Goal: Find specific page/section: Find specific page/section

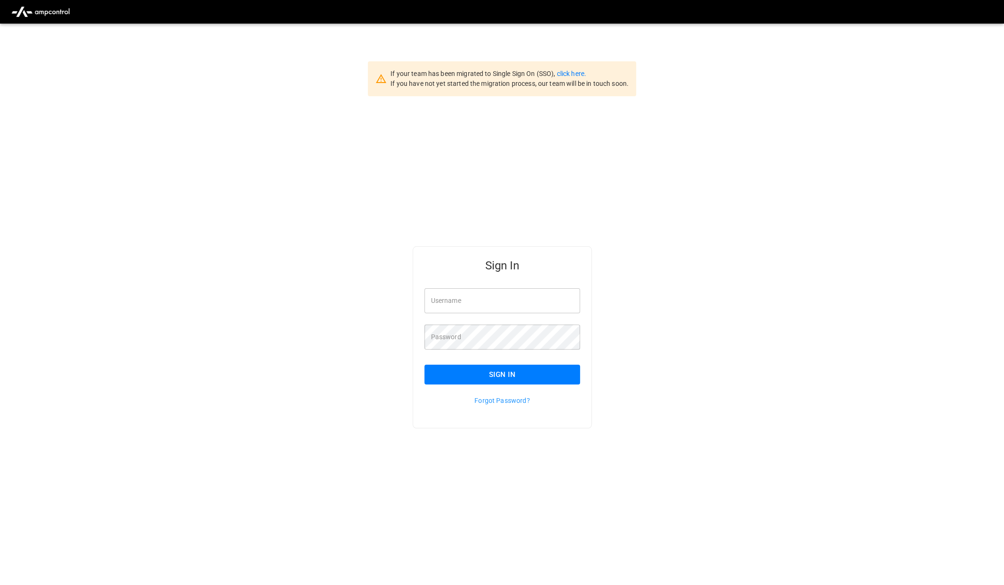
type input "**********"
click at [478, 367] on button "Sign In" at bounding box center [502, 374] width 156 height 20
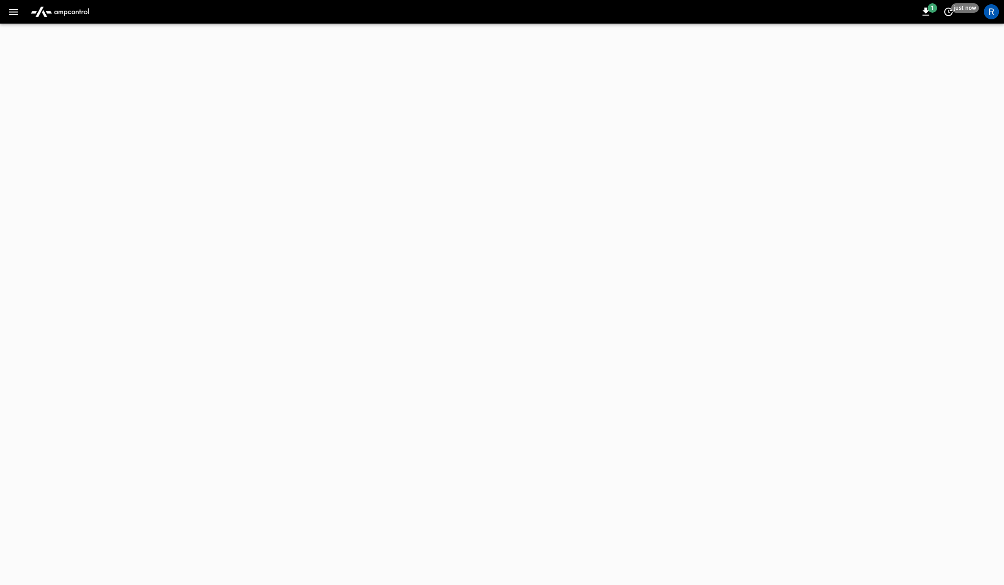
click at [14, 22] on div "1 just now R" at bounding box center [502, 12] width 1004 height 24
click at [14, 20] on div "1 just now R" at bounding box center [502, 12] width 1004 height 24
click at [18, 7] on icon "button" at bounding box center [14, 12] width 12 height 12
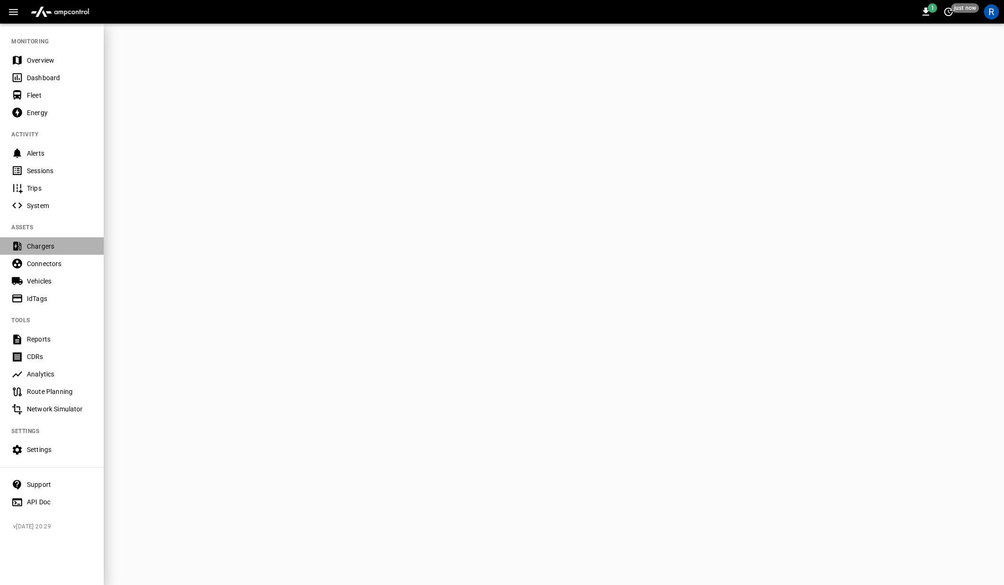
click at [69, 245] on div "Chargers" at bounding box center [60, 245] width 66 height 9
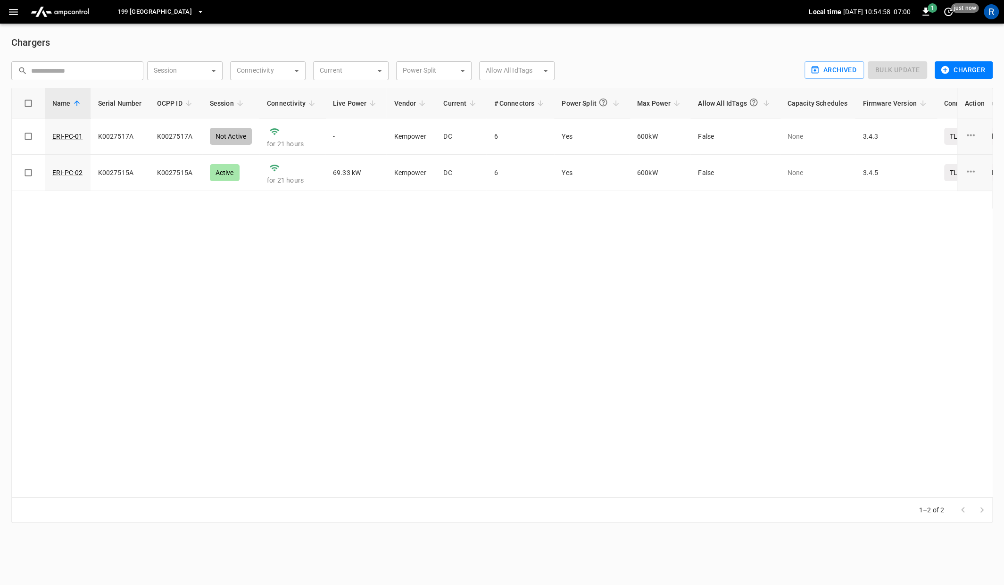
click at [132, 25] on div "Chargers ​ ​ Session ​ Session Connectivity ​ Connectivity Current ​ Current Po…" at bounding box center [502, 279] width 1004 height 510
click at [135, 19] on button "199 [GEOGRAPHIC_DATA]" at bounding box center [161, 12] width 94 height 18
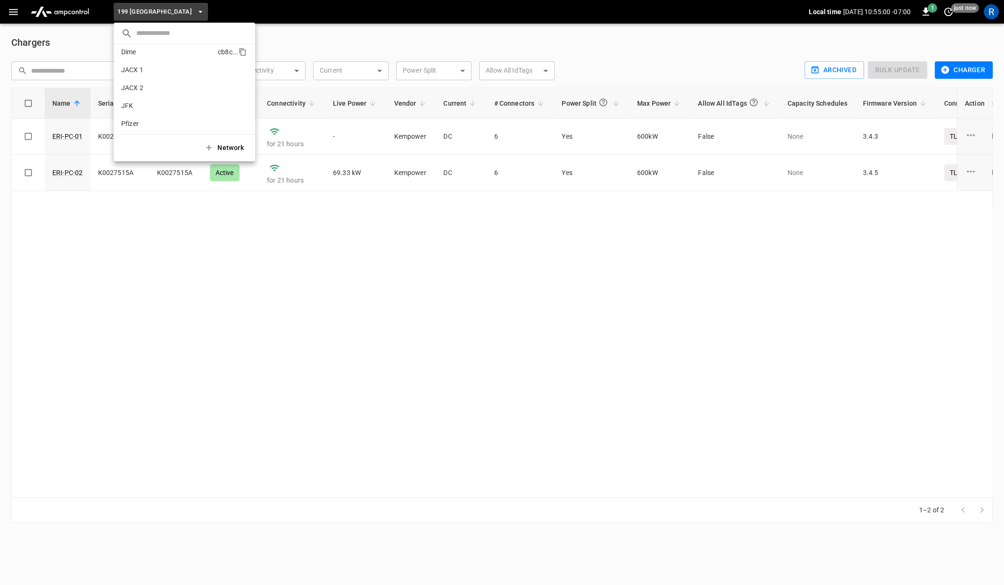
scroll to position [37, 0]
click at [181, 58] on li "Dime cb8c ..." at bounding box center [184, 56] width 141 height 18
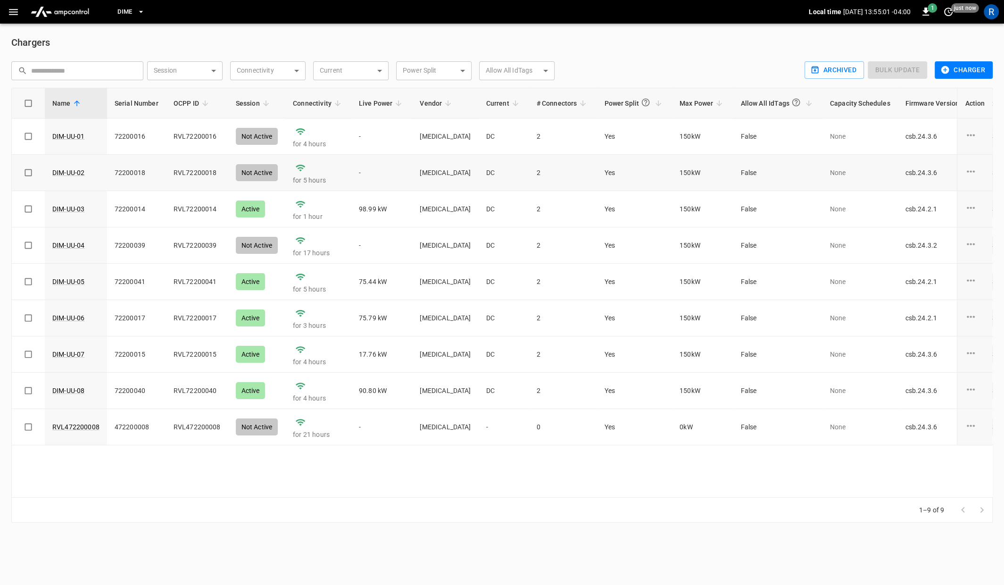
click at [71, 166] on td "DIM-UU-02" at bounding box center [76, 173] width 62 height 36
click at [71, 170] on link "DIM-UU-02" at bounding box center [68, 172] width 36 height 13
